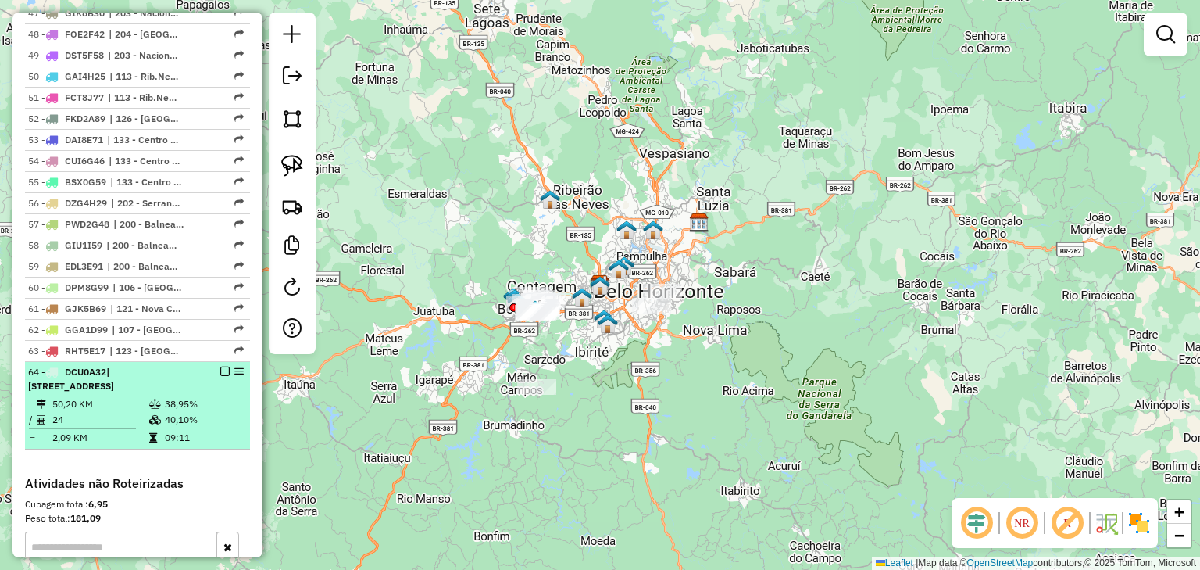
scroll to position [1628, 0]
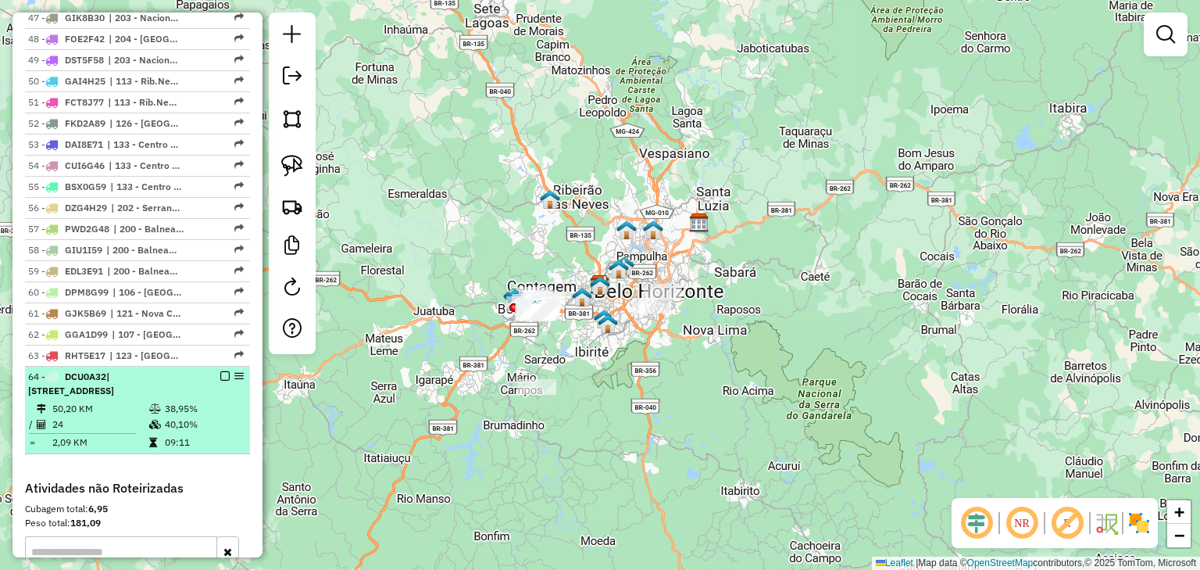
click at [221, 371] on em at bounding box center [224, 375] width 9 height 9
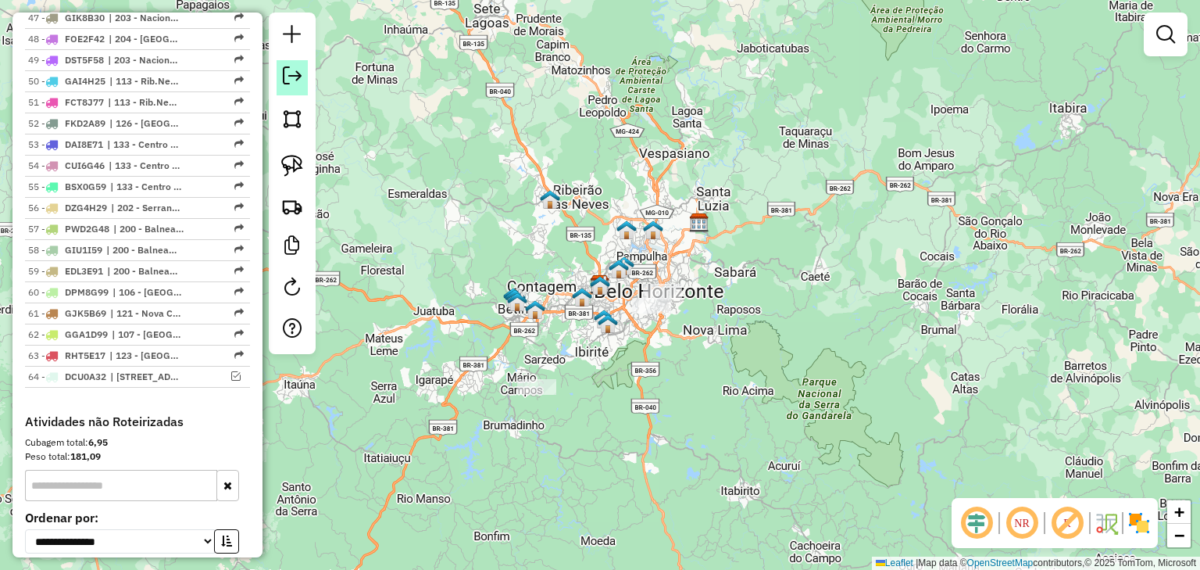
click at [293, 78] on em at bounding box center [292, 75] width 19 height 19
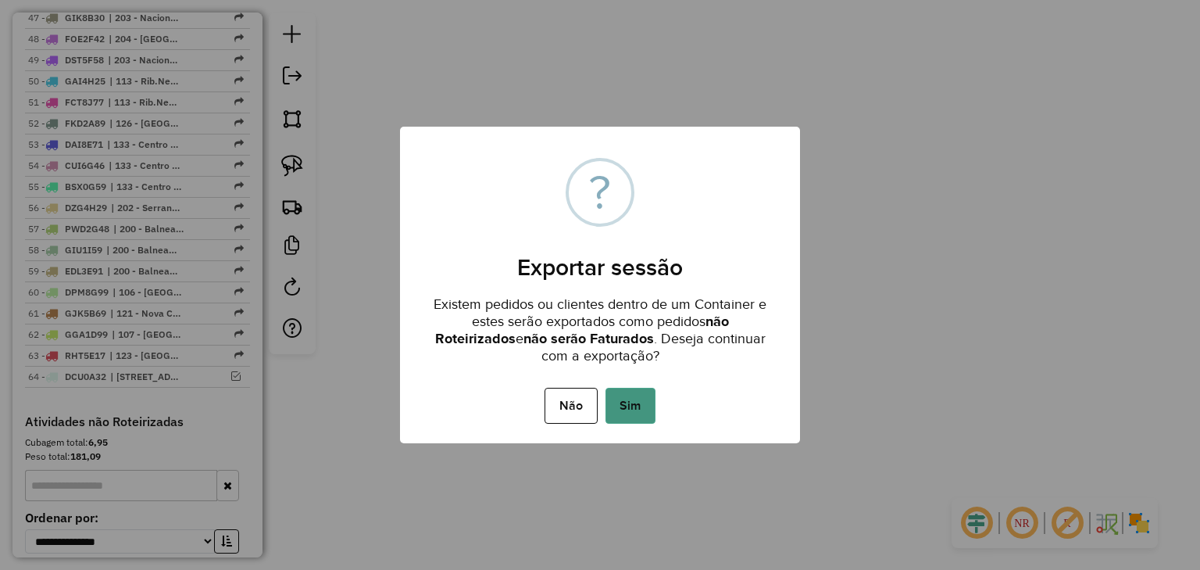
click at [634, 406] on button "Sim" at bounding box center [631, 406] width 50 height 36
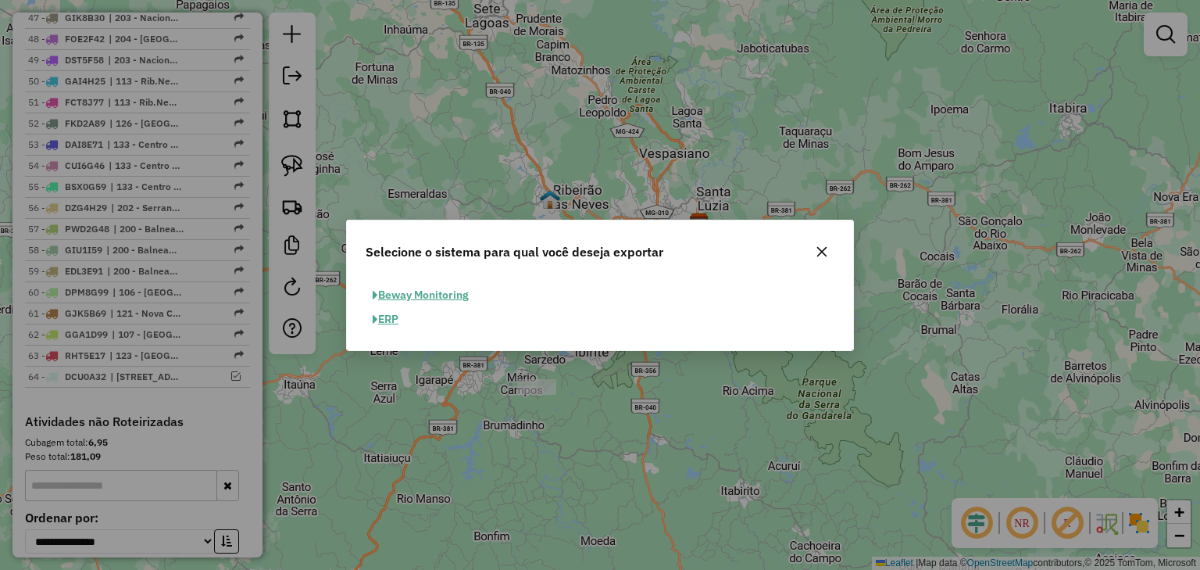
click at [373, 321] on span "button" at bounding box center [375, 319] width 5 height 11
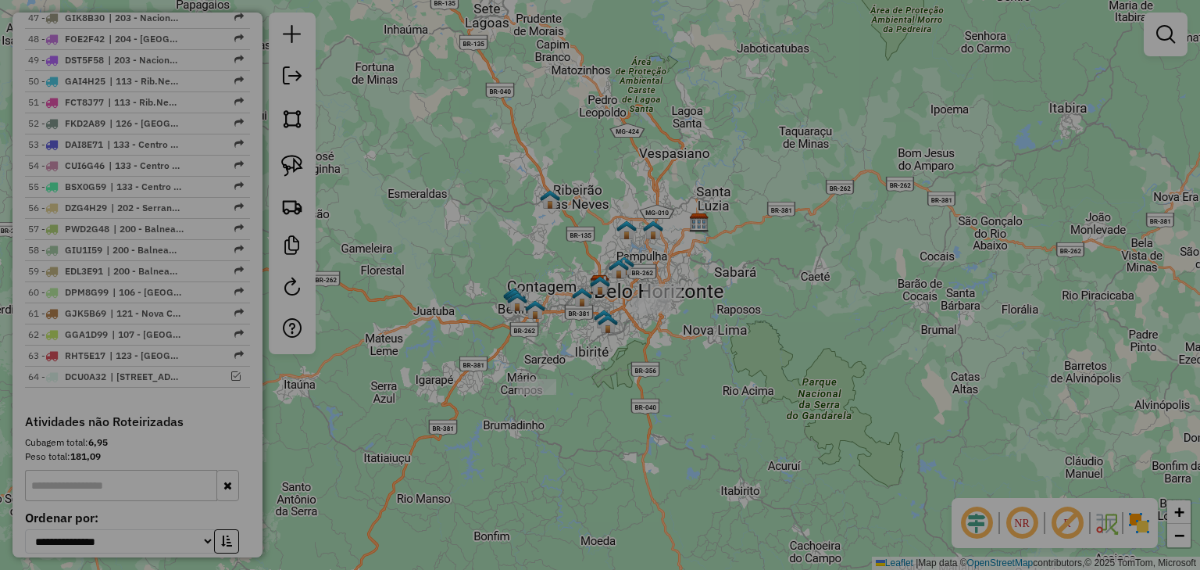
select select "*********"
select select "**"
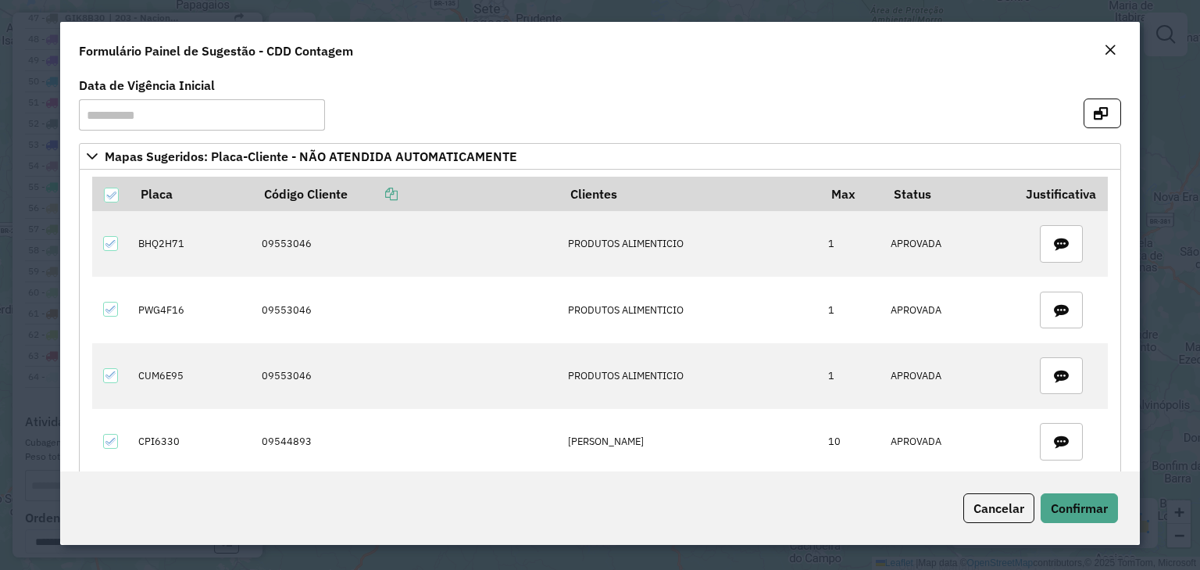
click at [1111, 50] on em "Close" at bounding box center [1110, 50] width 13 height 13
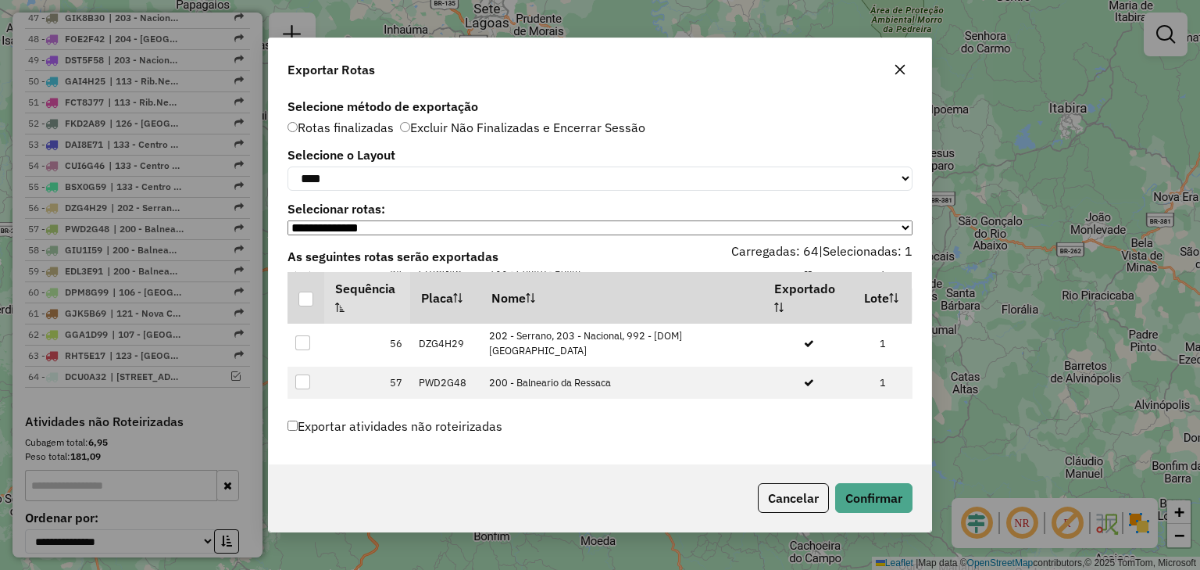
scroll to position [2236, 0]
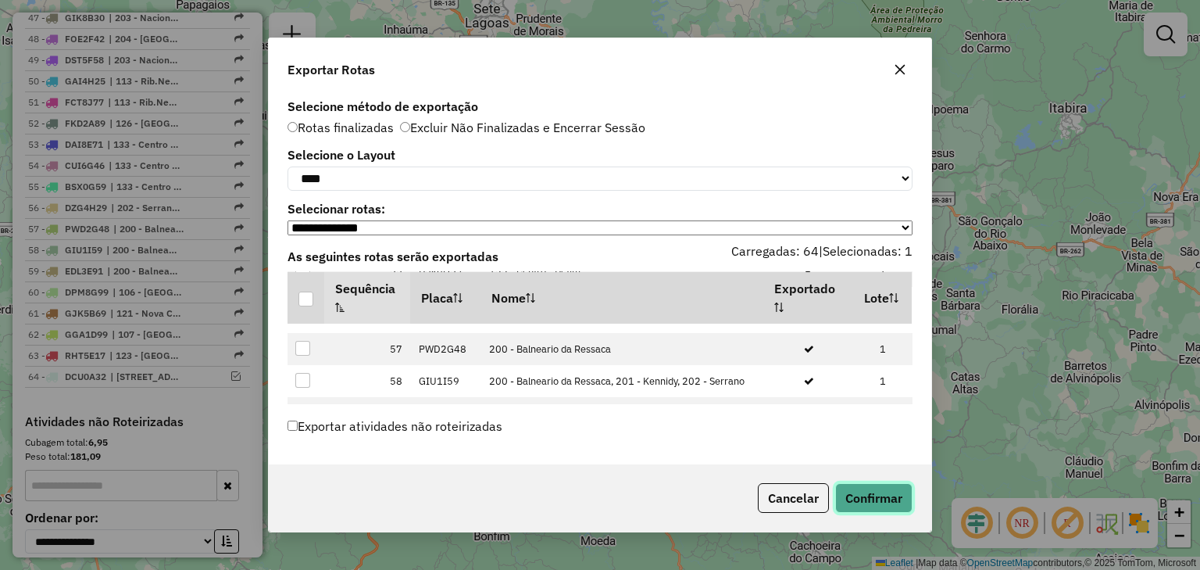
click at [863, 502] on button "Confirmar" at bounding box center [873, 498] width 77 height 30
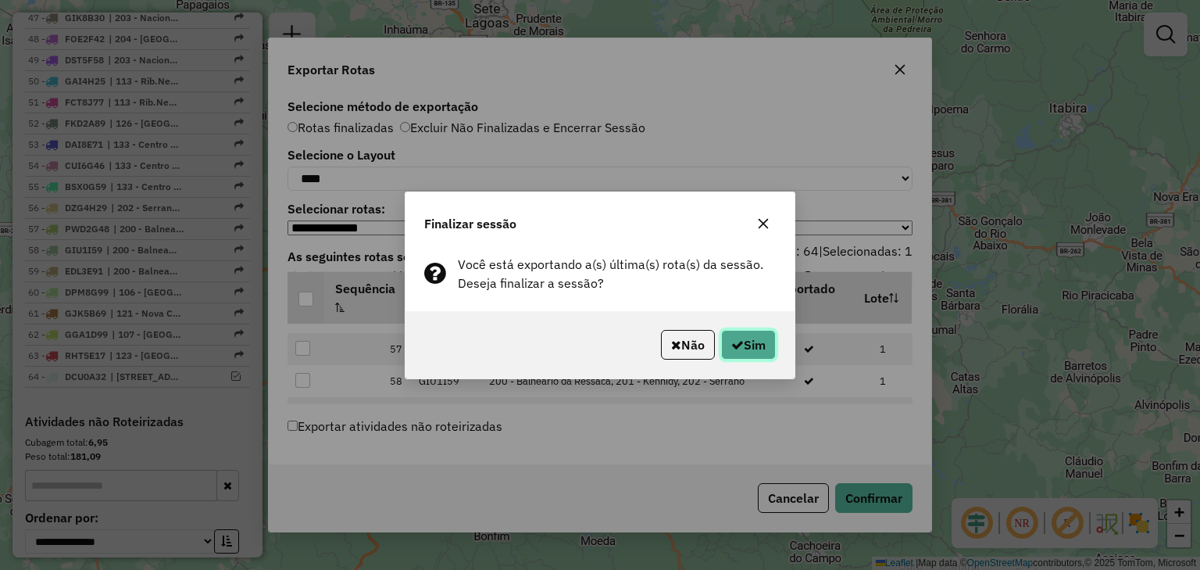
click at [747, 340] on button "Sim" at bounding box center [748, 345] width 55 height 30
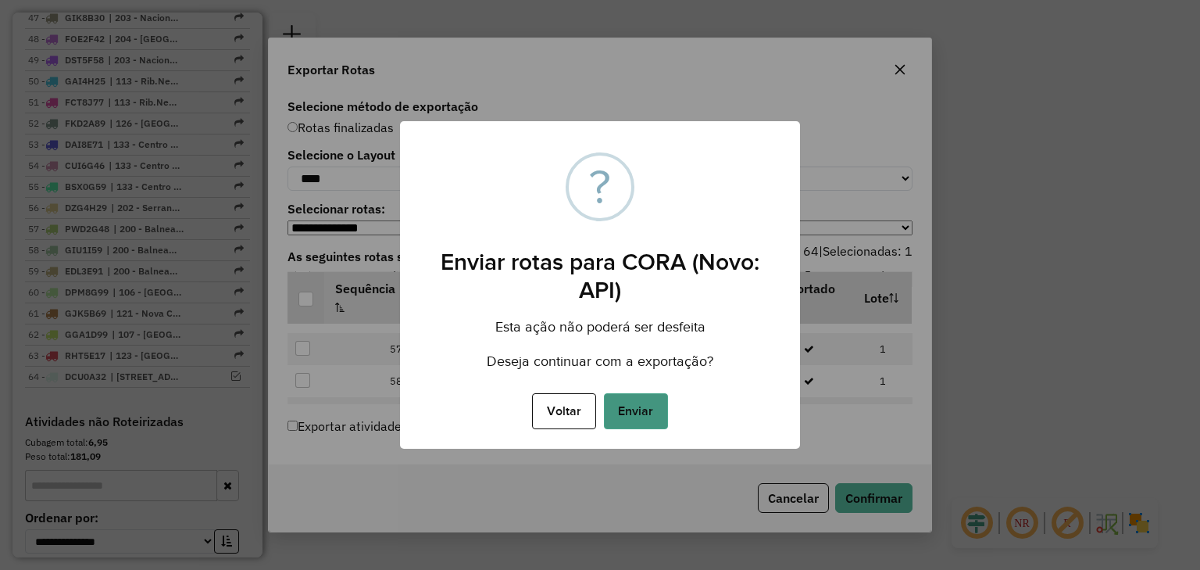
click at [635, 407] on button "Enviar" at bounding box center [636, 411] width 64 height 36
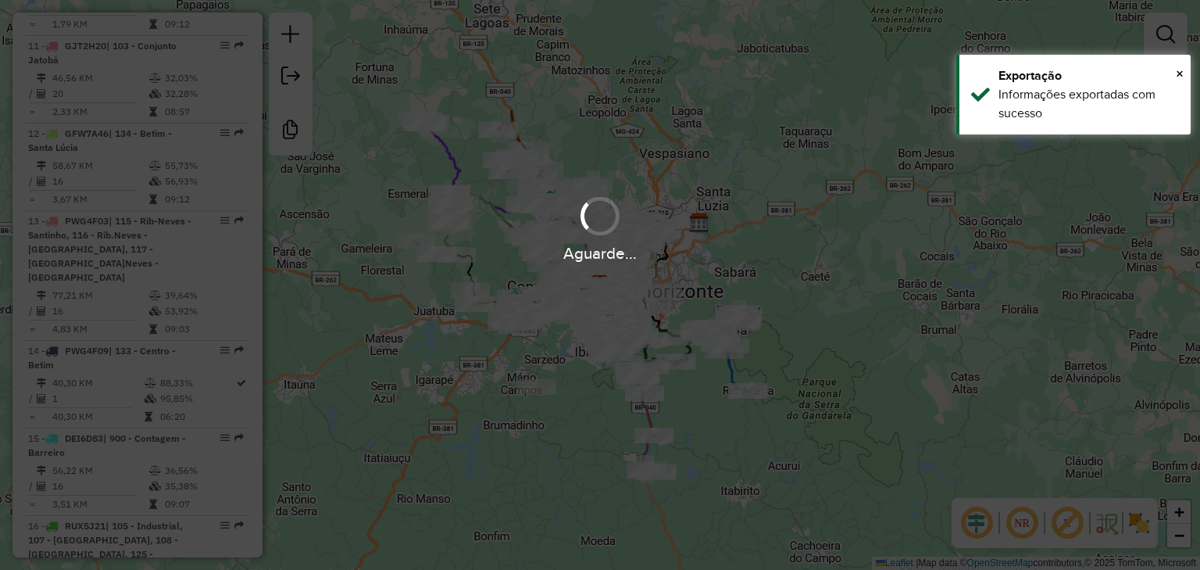
scroll to position [4905, 0]
